Goal: Task Accomplishment & Management: Manage account settings

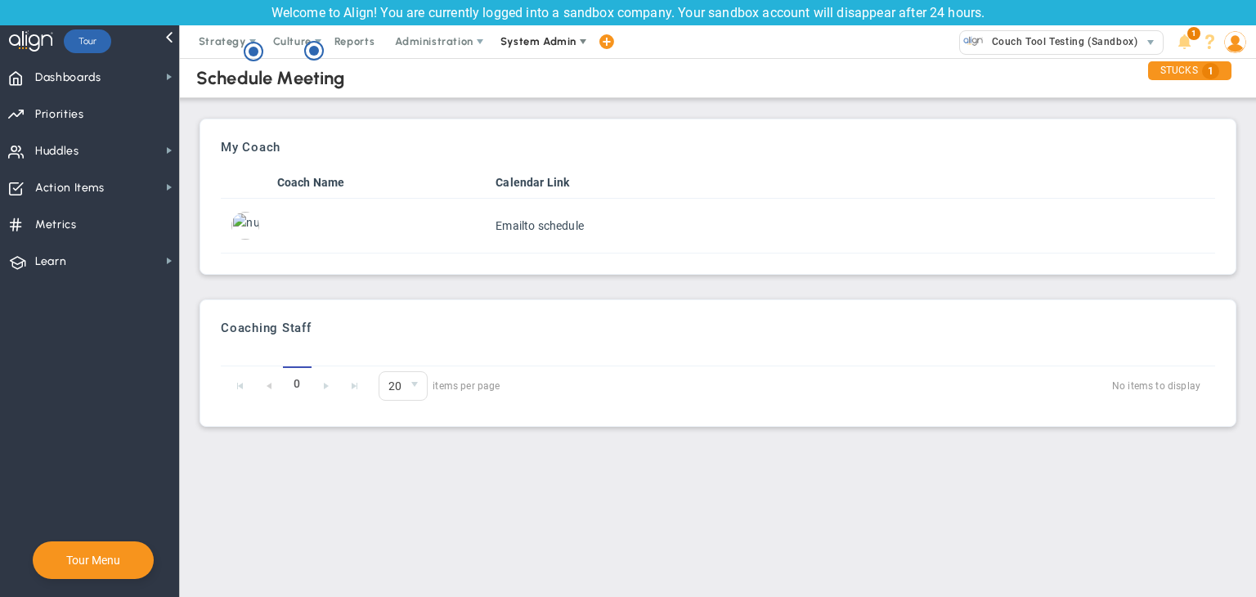
click at [548, 41] on span "System Admin" at bounding box center [539, 41] width 76 height 12
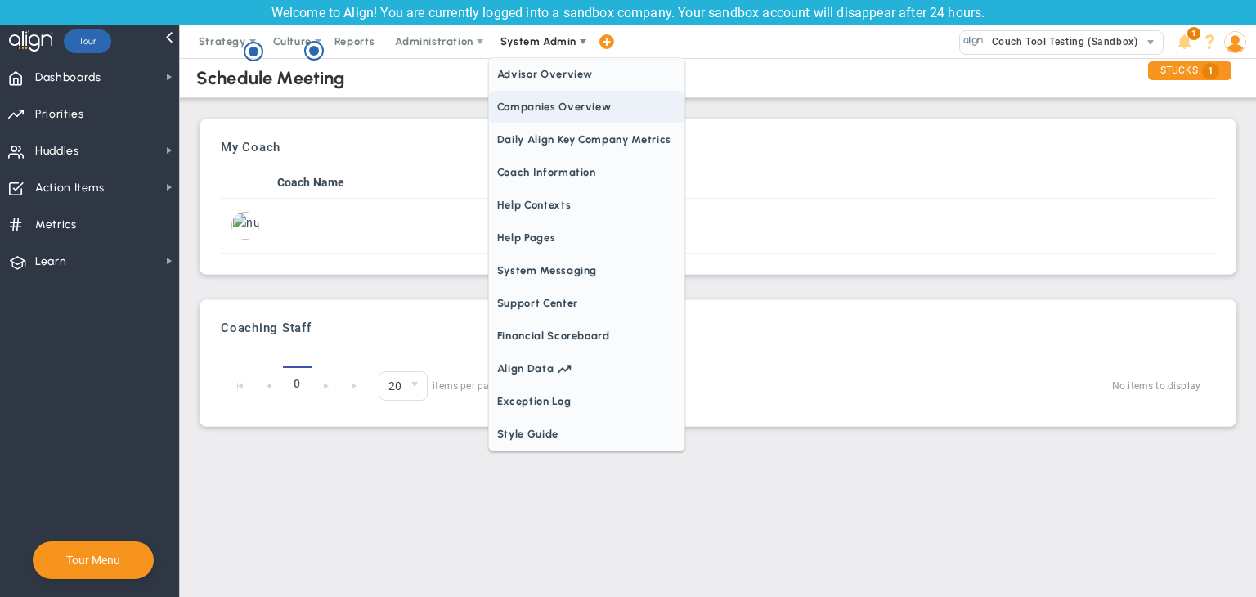
click at [562, 101] on span "Companies Overview" at bounding box center [586, 107] width 195 height 33
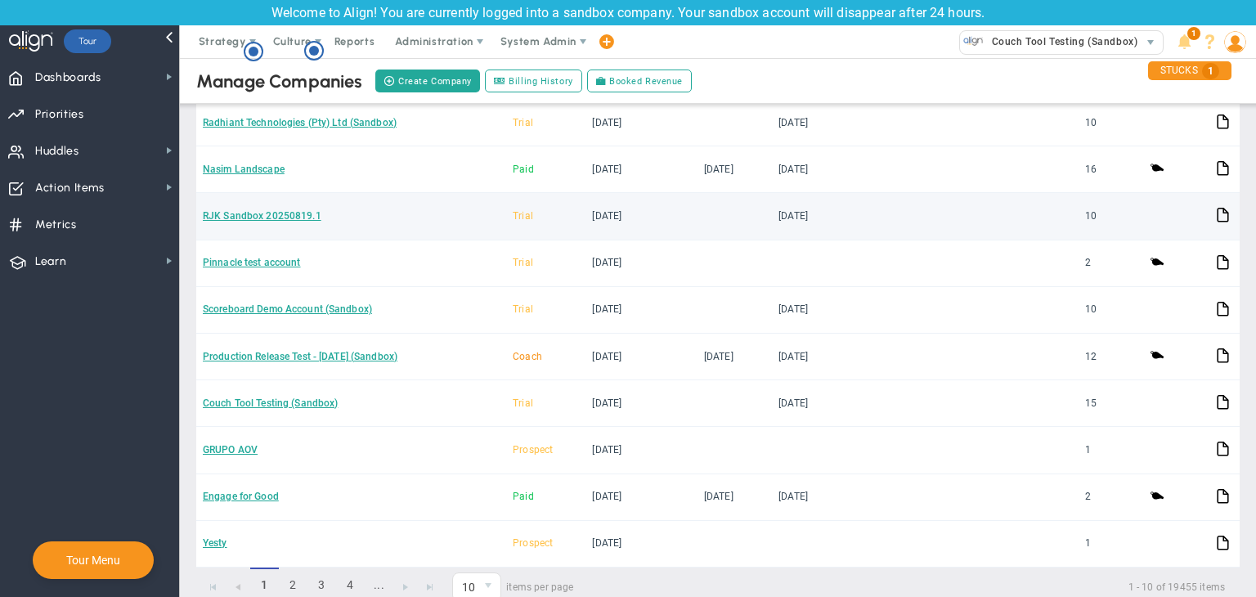
scroll to position [227, 0]
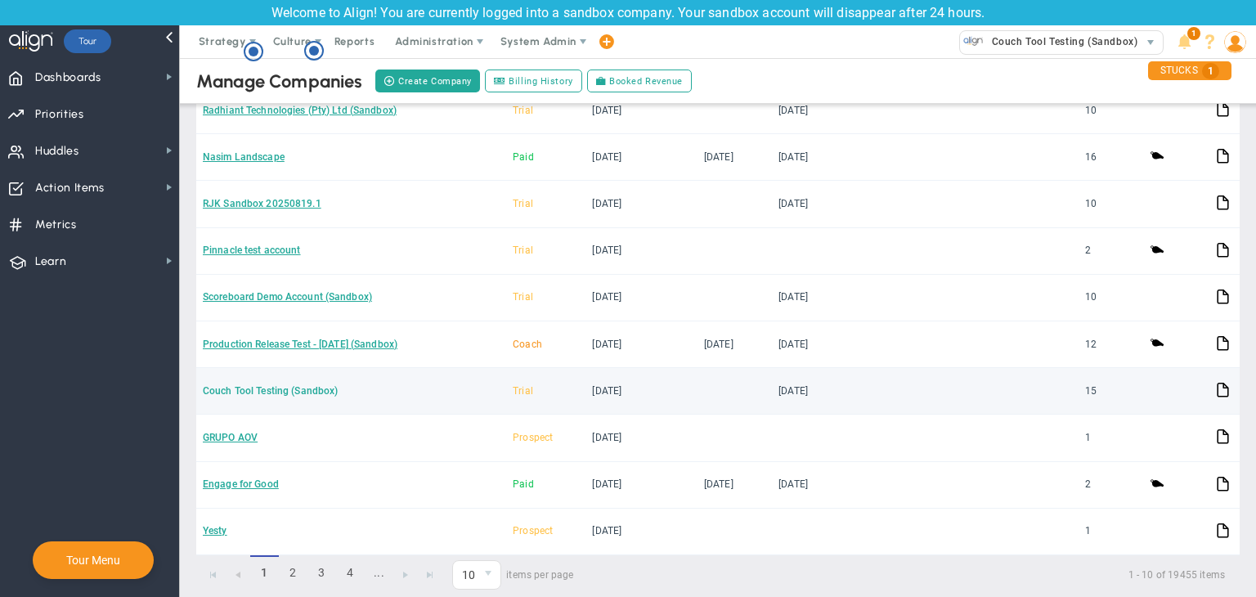
click at [279, 385] on link "Couch Tool Testing (Sandbox)" at bounding box center [270, 390] width 135 height 11
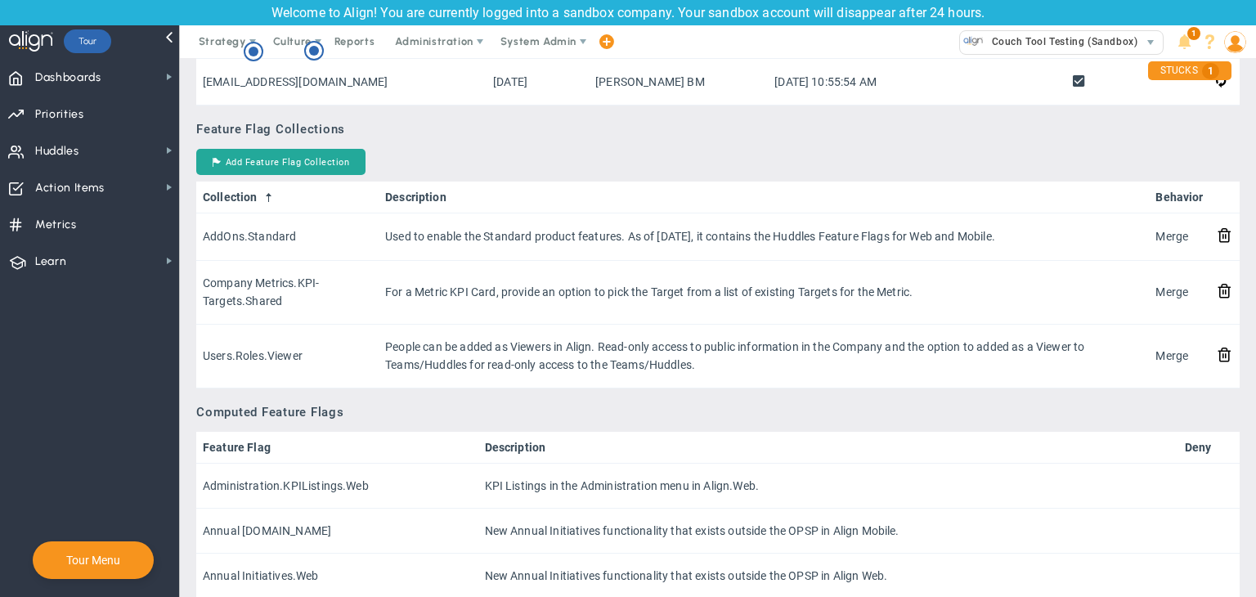
scroll to position [1392, 0]
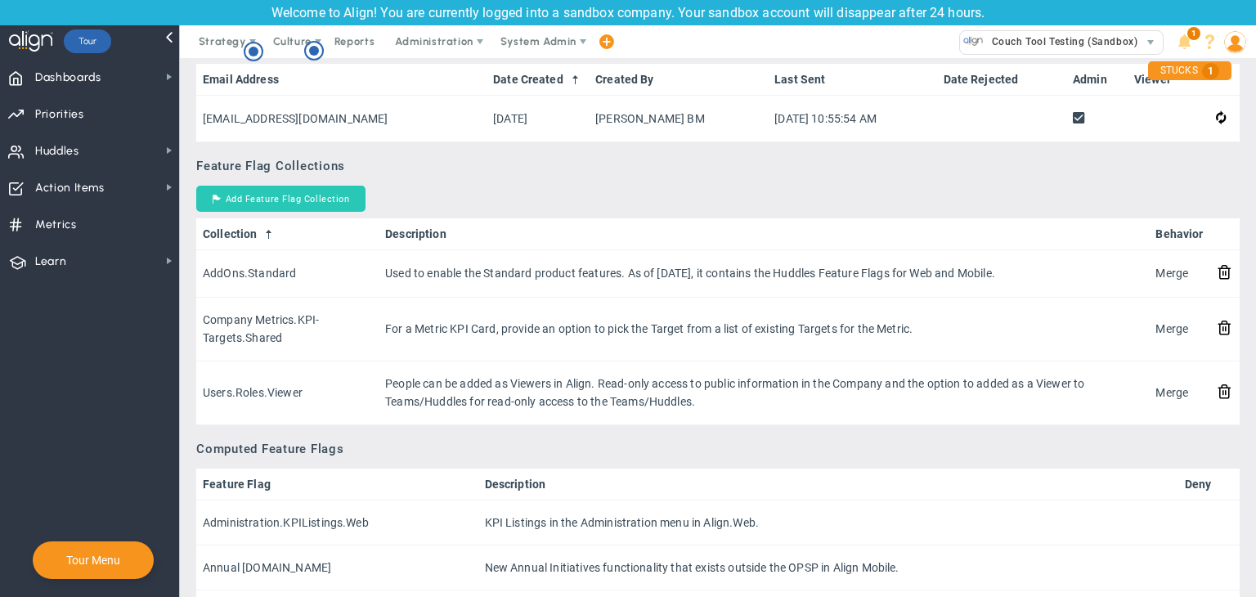
click at [324, 195] on button "Add Feature Flag Collection" at bounding box center [280, 199] width 169 height 26
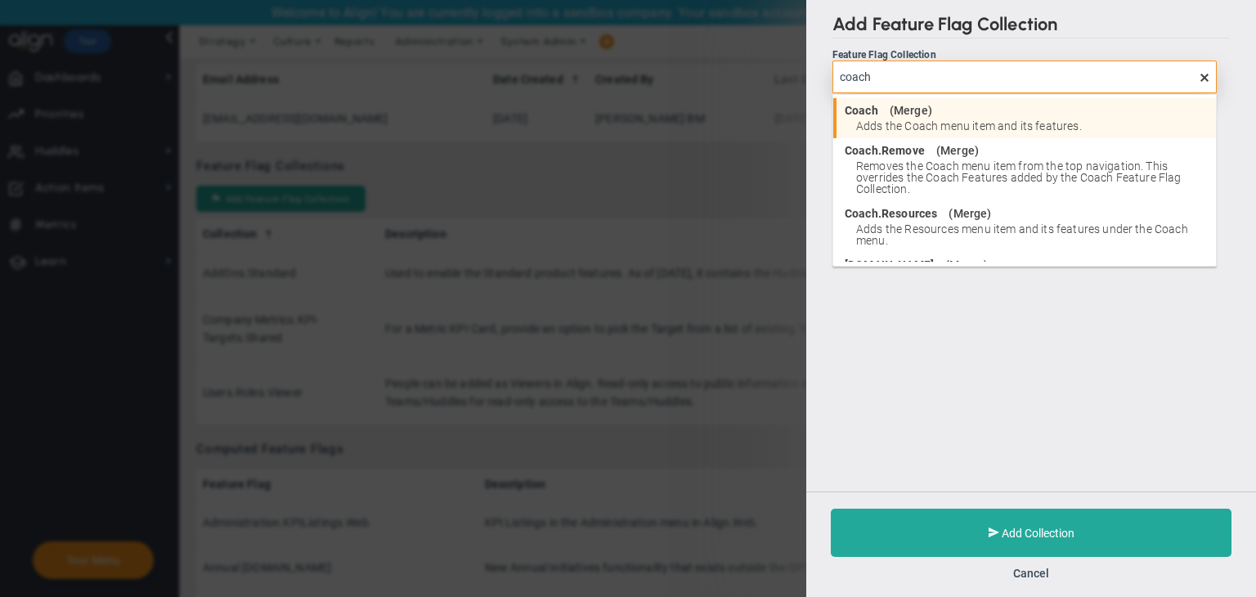
click at [942, 122] on span "Adds the Coach menu item and its features." at bounding box center [1032, 125] width 352 height 11
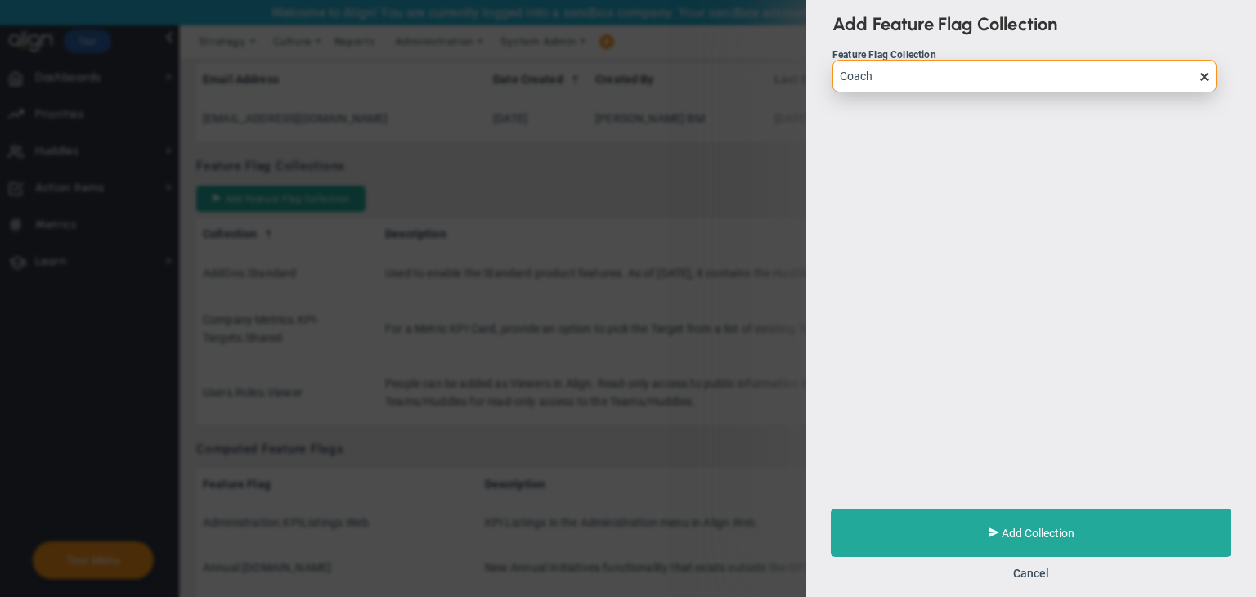
click at [917, 84] on input "Coach" at bounding box center [1025, 76] width 384 height 33
click at [898, 83] on input "Coach" at bounding box center [1025, 76] width 384 height 33
click at [872, 74] on input "Coach" at bounding box center [1025, 76] width 384 height 33
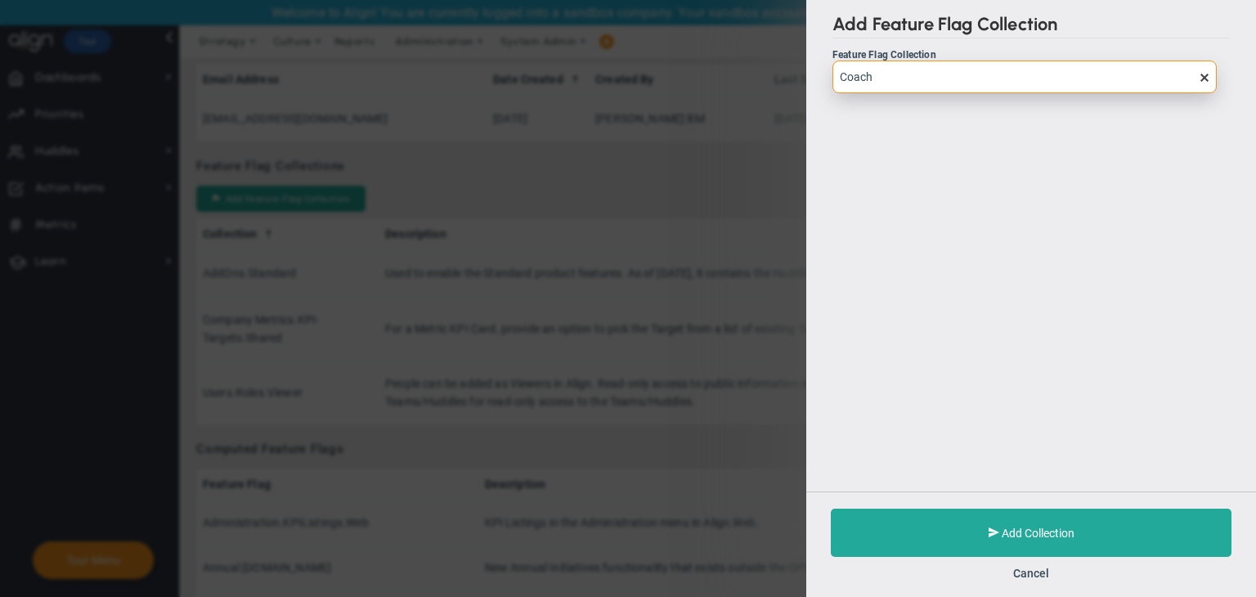
type input "Coach"
click at [1205, 78] on span at bounding box center [1204, 76] width 13 height 13
click at [994, 92] on input "text" at bounding box center [1025, 76] width 384 height 33
click at [958, 77] on input "text" at bounding box center [1025, 76] width 384 height 33
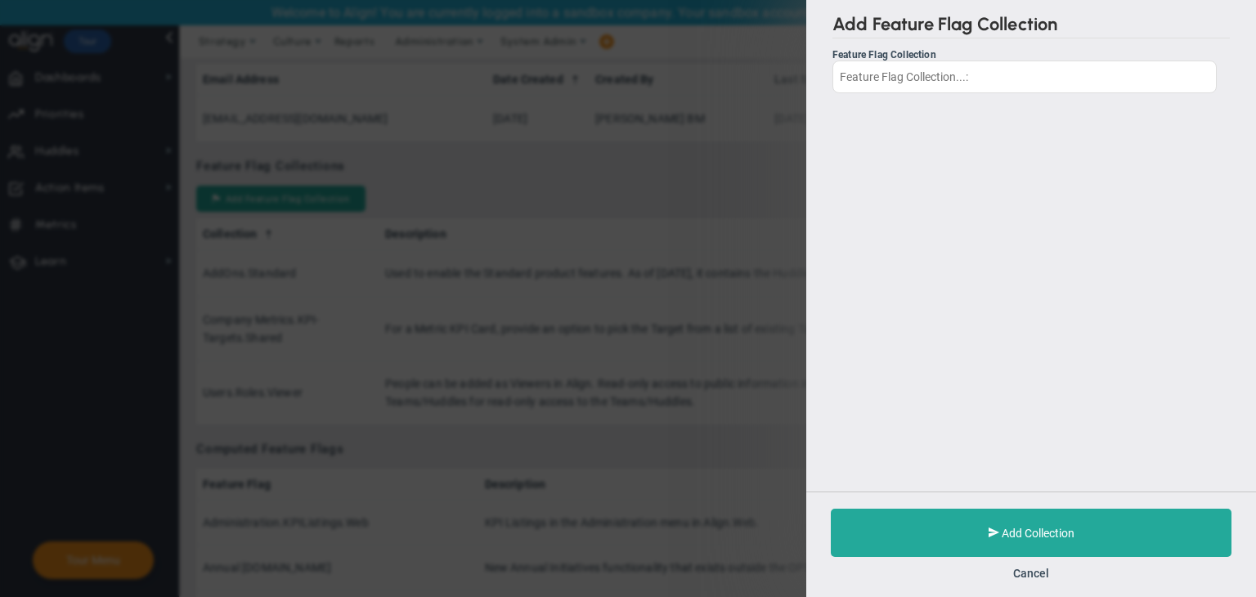
click at [924, 174] on div "Add Feature Flag Collection Feature Flag Collection Add Collection Cancel" at bounding box center [1031, 298] width 450 height 597
click at [958, 61] on input "text" at bounding box center [1025, 76] width 384 height 33
click at [949, 77] on input "text" at bounding box center [1025, 76] width 384 height 33
click at [945, 75] on input "text" at bounding box center [1025, 76] width 384 height 33
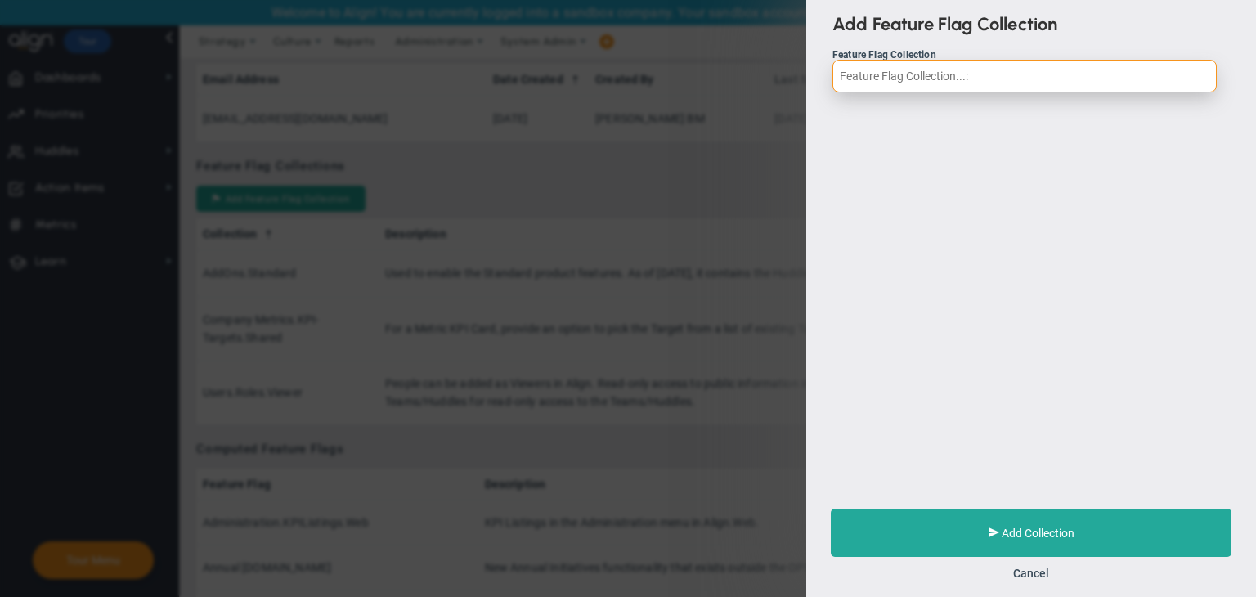
click at [945, 75] on input "text" at bounding box center [1025, 76] width 384 height 33
